Goal: Information Seeking & Learning: Learn about a topic

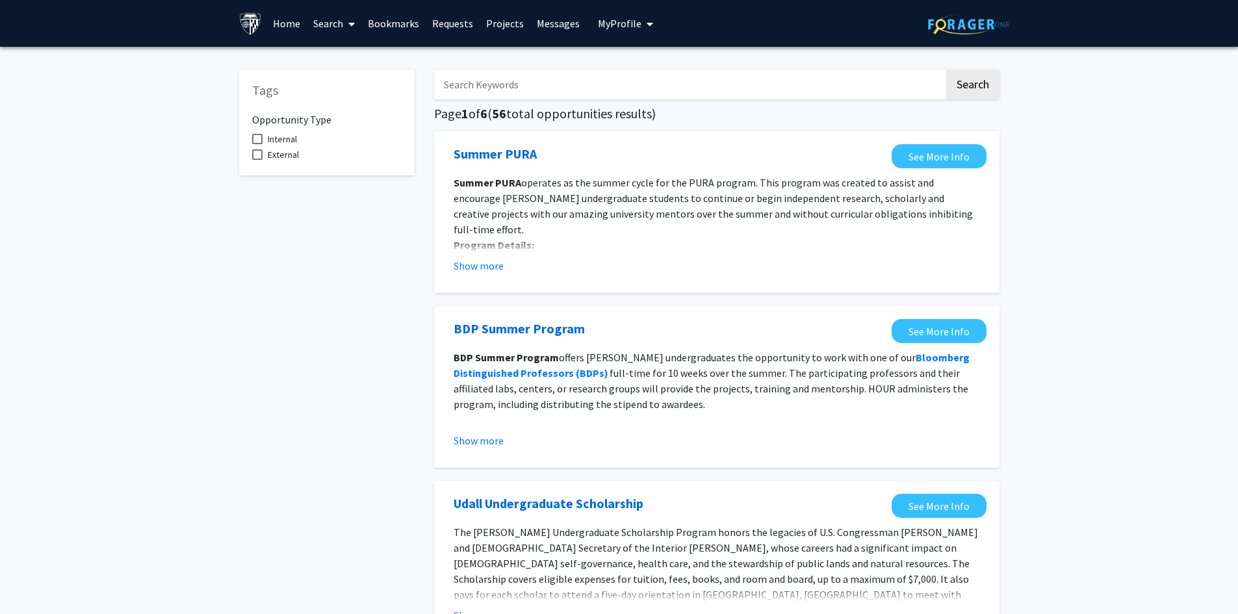
click at [284, 136] on span "Internal" at bounding box center [282, 139] width 29 height 16
click at [257, 144] on input "Internal" at bounding box center [257, 144] width 1 height 1
checkbox input "true"
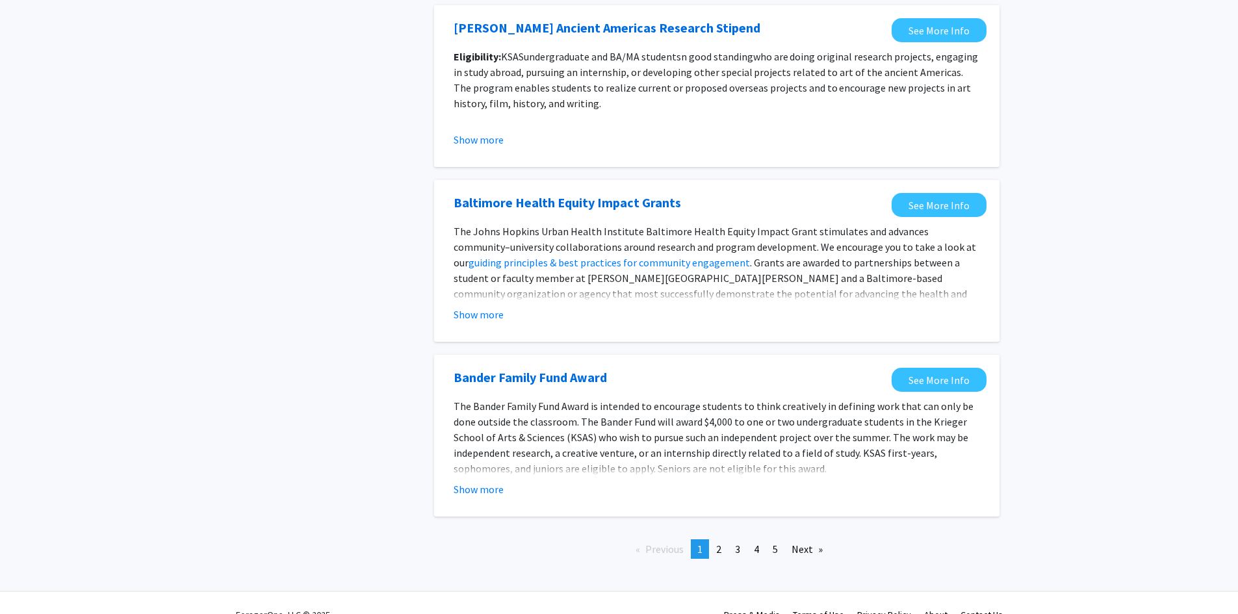
scroll to position [1300, 0]
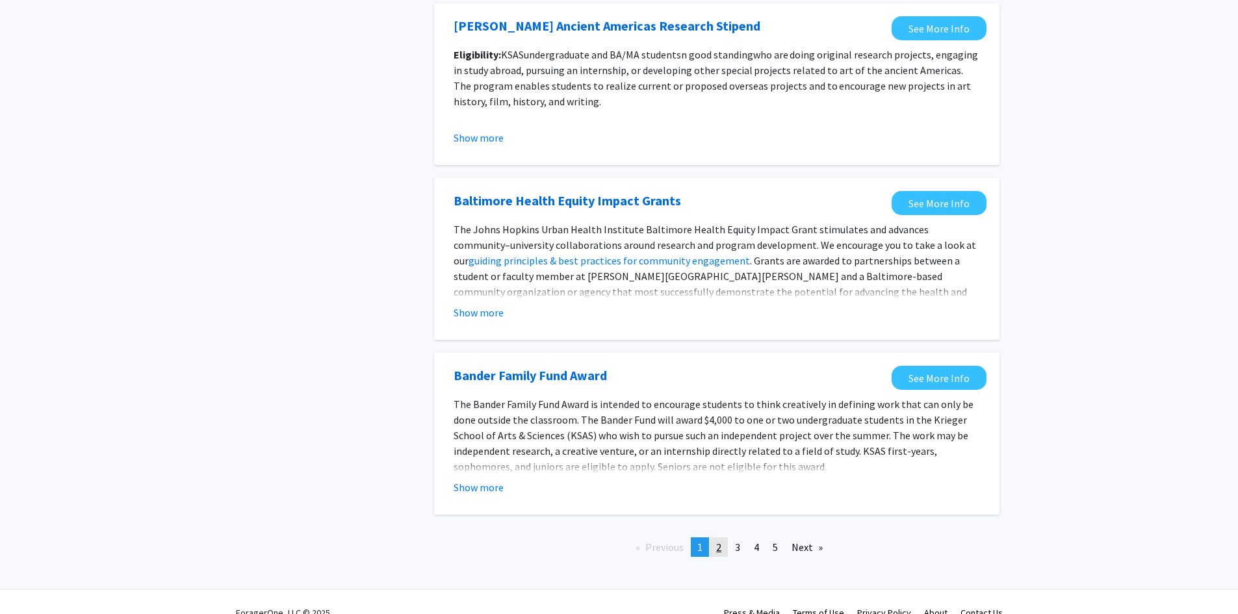
click at [721, 550] on span "2" at bounding box center [718, 547] width 5 height 13
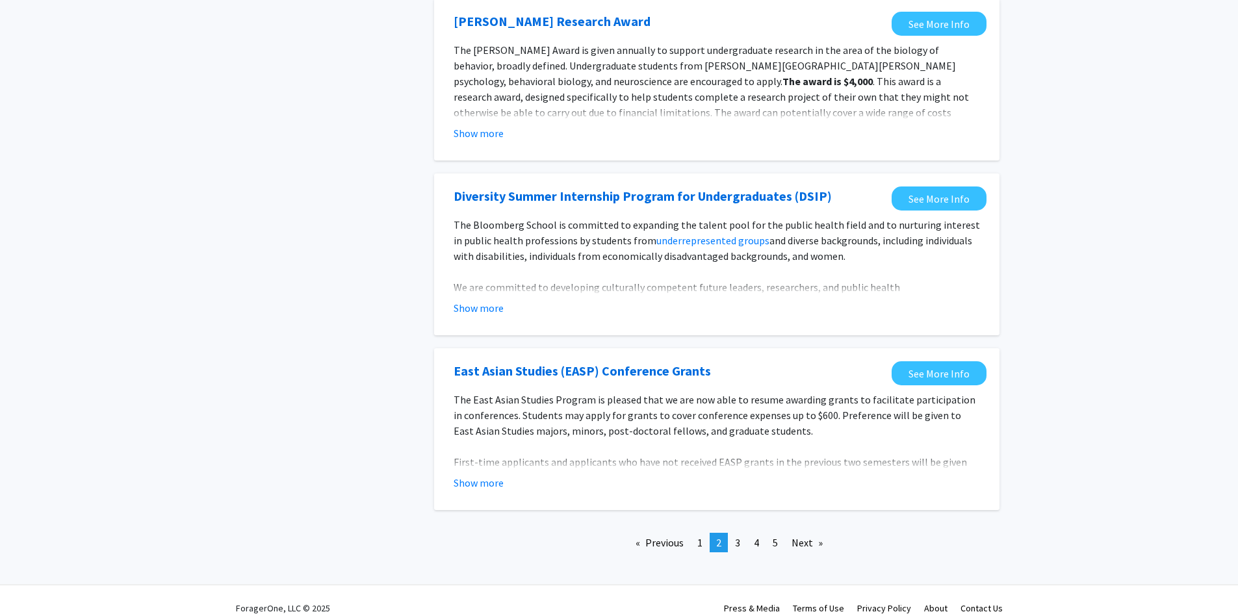
scroll to position [1388, 0]
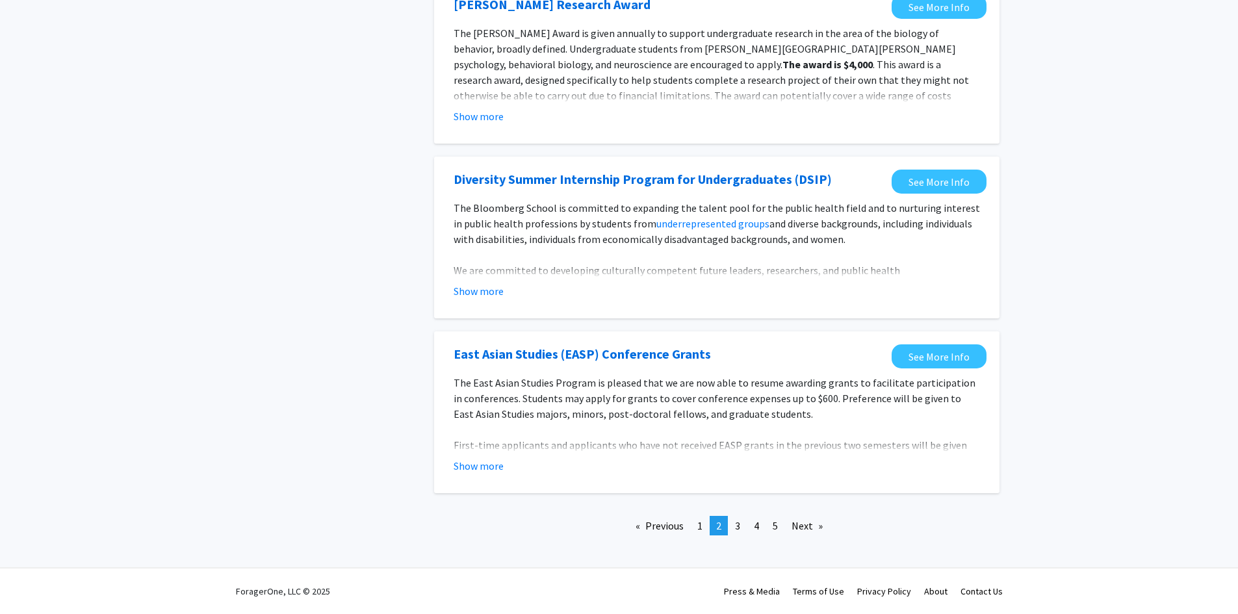
click at [739, 528] on span "3" at bounding box center [737, 525] width 5 height 13
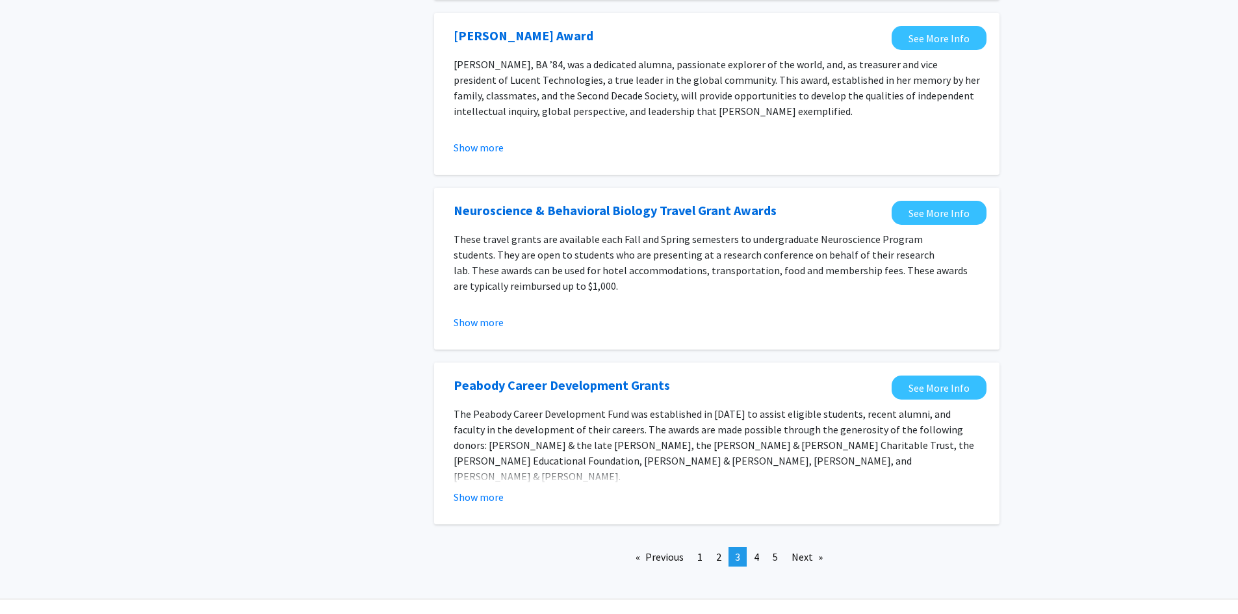
scroll to position [1352, 0]
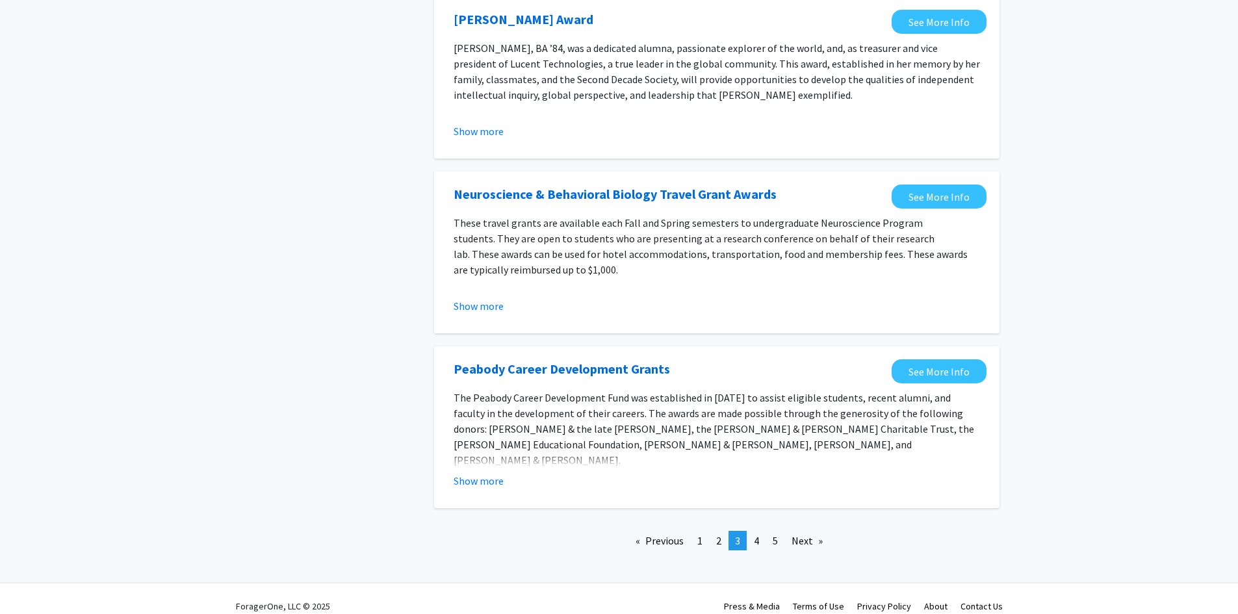
click at [756, 534] on span "4" at bounding box center [756, 540] width 5 height 13
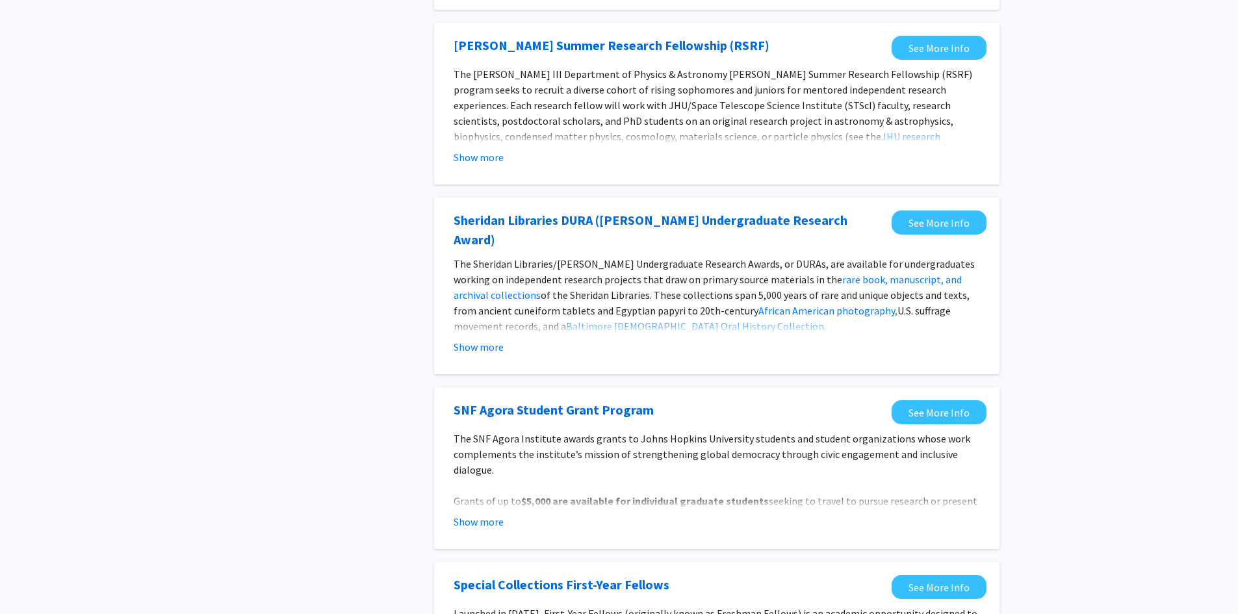
scroll to position [910, 0]
